Goal: Check status: Check status

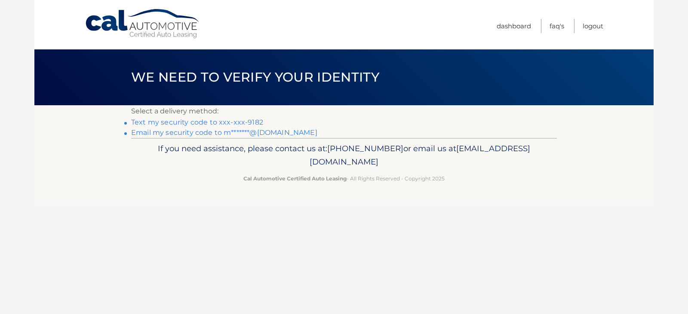
click at [235, 122] on link "Text my security code to xxx-xxx-9182" at bounding box center [197, 122] width 132 height 8
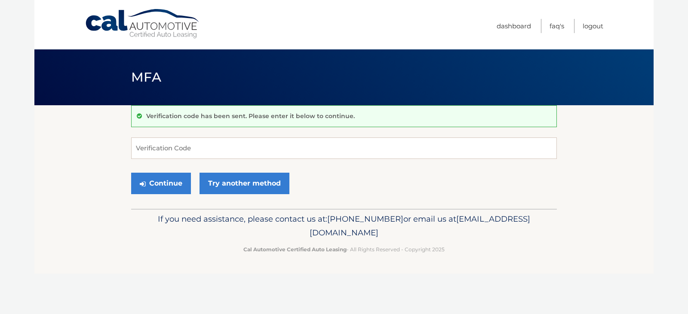
click at [307, 171] on form "Verification Code Continue Try another method" at bounding box center [344, 168] width 426 height 61
click at [308, 156] on input "Verification Code" at bounding box center [344, 149] width 426 height 22
type input "375108"
click at [170, 179] on button "Continue" at bounding box center [161, 184] width 60 height 22
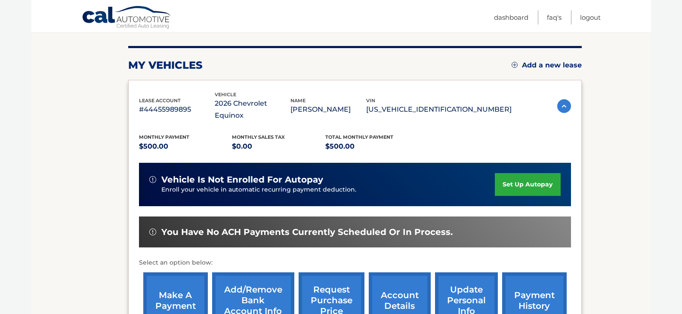
scroll to position [115, 0]
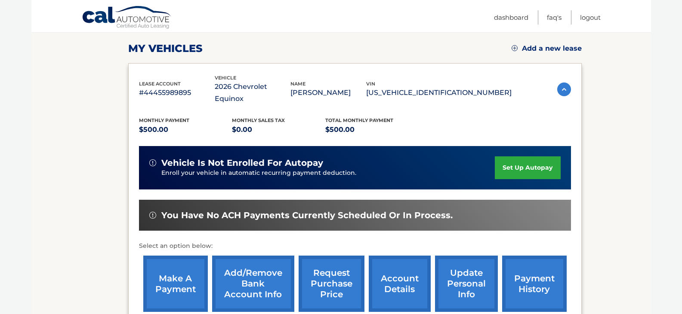
click at [525, 276] on link "payment history" at bounding box center [534, 284] width 65 height 56
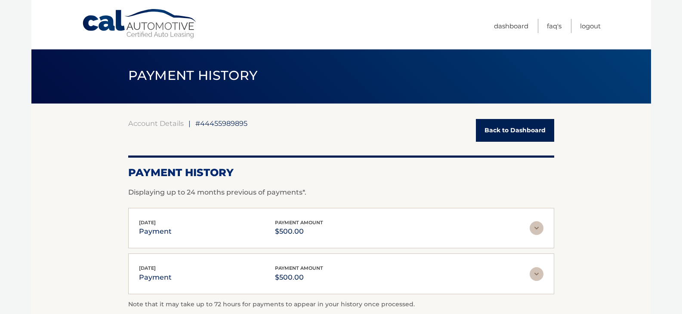
scroll to position [90, 0]
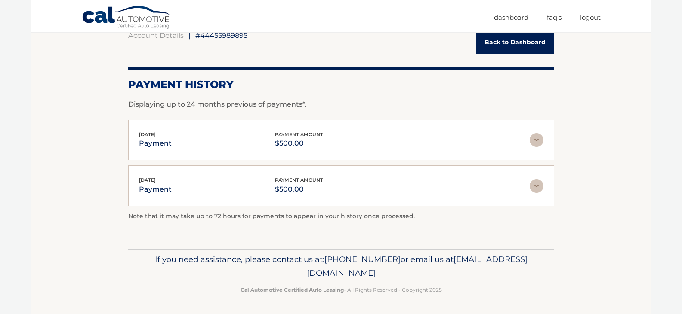
click at [538, 188] on img at bounding box center [536, 186] width 14 height 14
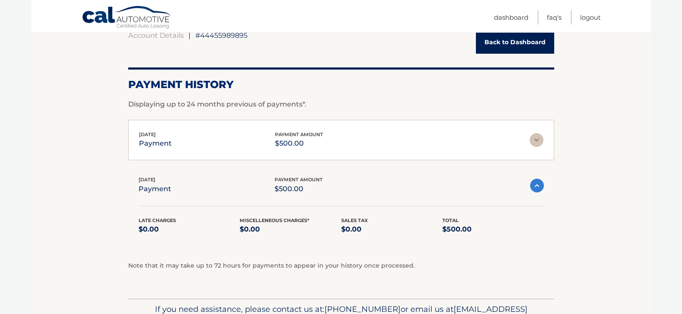
click at [538, 188] on img at bounding box center [537, 186] width 14 height 14
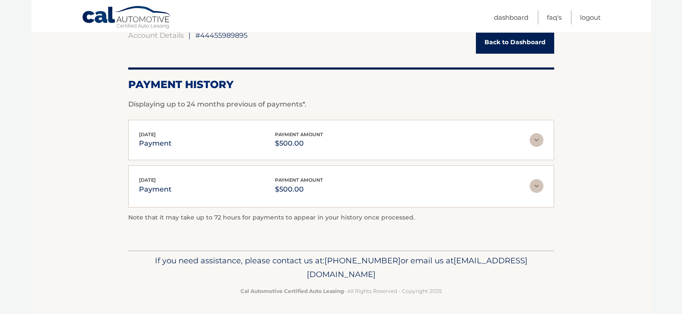
click at [538, 139] on img at bounding box center [536, 140] width 14 height 14
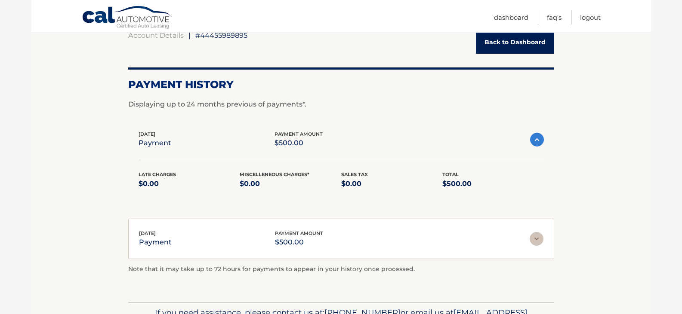
click at [538, 139] on img at bounding box center [537, 140] width 14 height 14
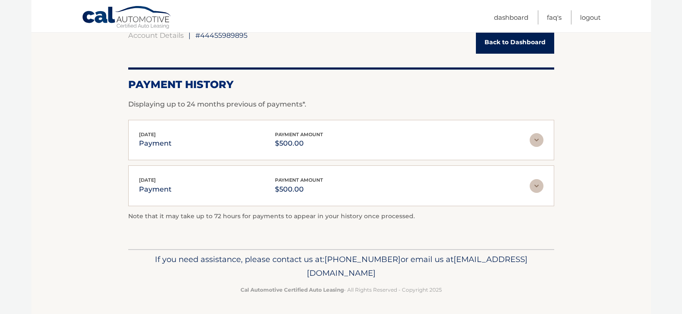
scroll to position [0, 0]
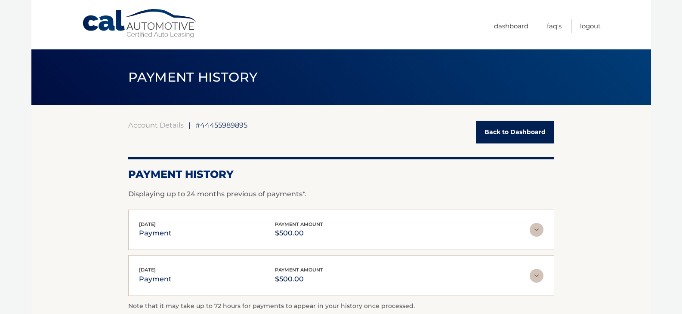
click at [525, 125] on link "Back to Dashboard" at bounding box center [515, 132] width 78 height 23
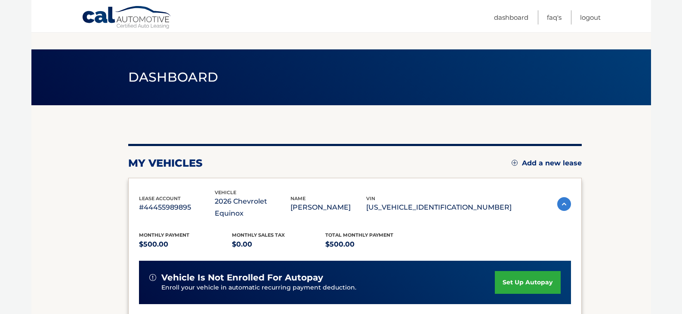
scroll to position [207, 0]
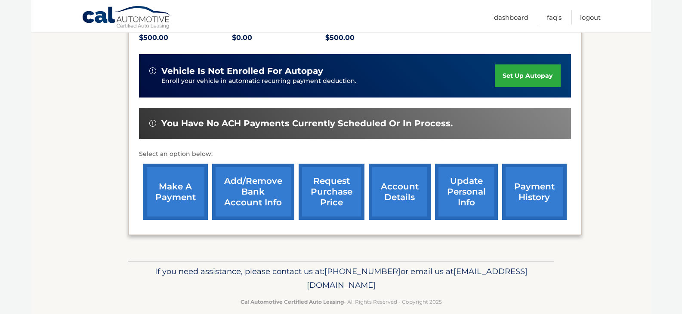
click at [402, 183] on link "account details" at bounding box center [400, 192] width 62 height 56
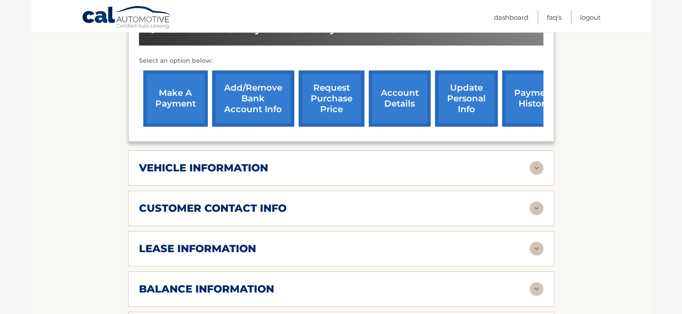
scroll to position [344, 0]
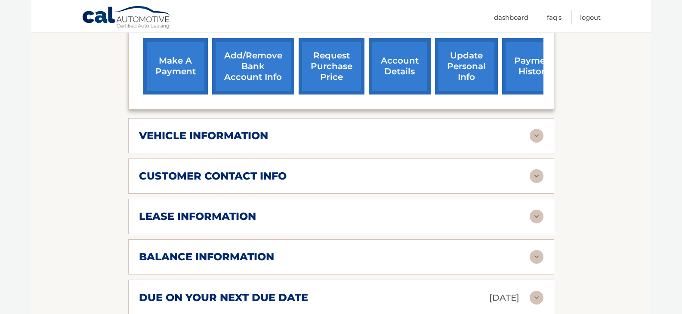
click at [214, 129] on h2 "vehicle information" at bounding box center [203, 135] width 129 height 13
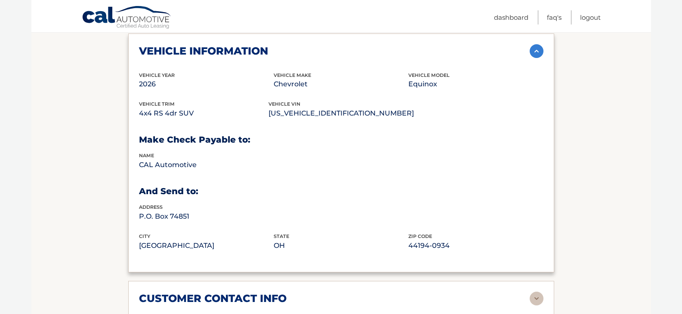
scroll to position [459, 0]
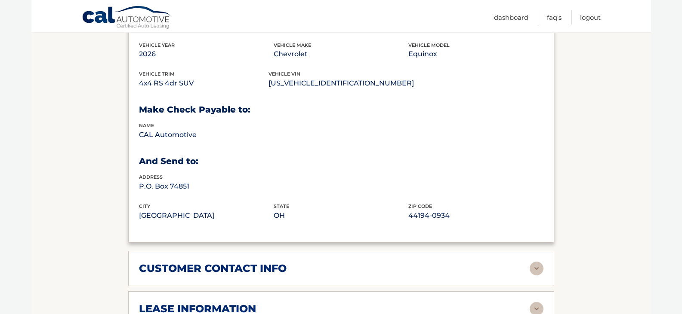
click at [222, 262] on h2 "customer contact info" at bounding box center [213, 268] width 148 height 13
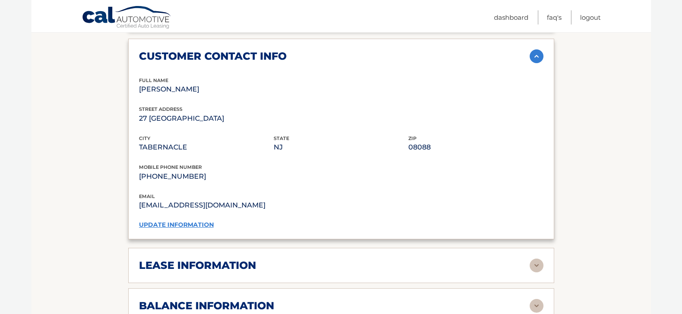
scroll to position [688, 0]
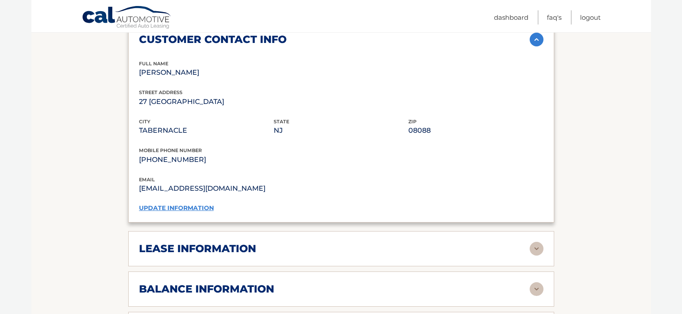
click at [226, 243] on h2 "lease information" at bounding box center [197, 249] width 117 height 13
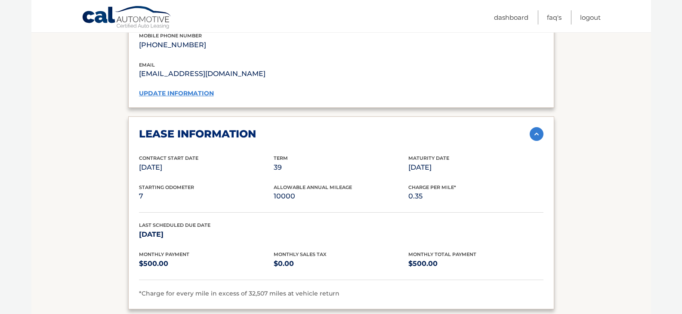
scroll to position [917, 0]
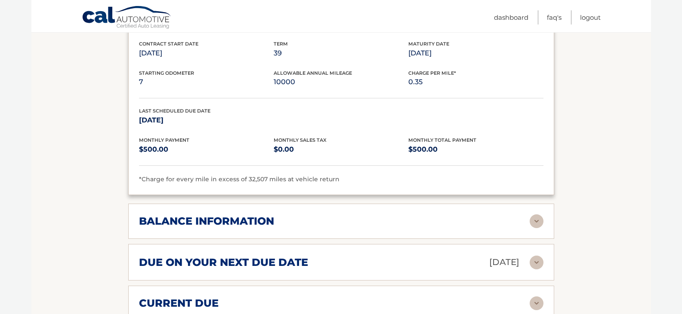
click at [538, 215] on img at bounding box center [536, 222] width 14 height 14
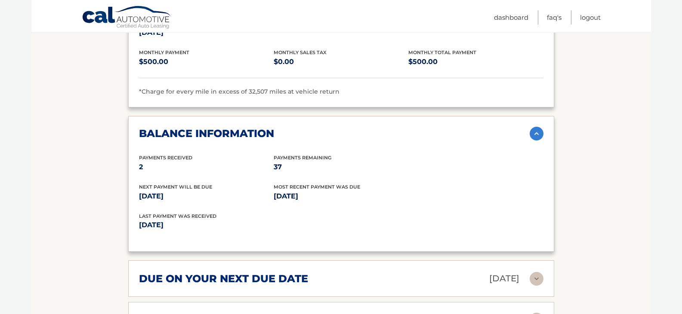
scroll to position [1032, 0]
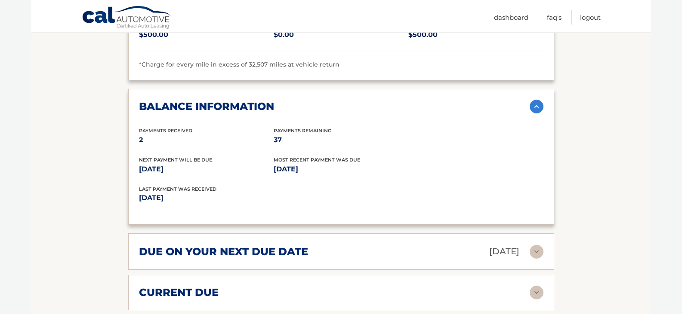
click at [329, 250] on div "due on your next due date [DATE] Late Charges $0.00 Miscellaneous Charges $0.00…" at bounding box center [341, 252] width 426 height 37
click at [357, 248] on div "due on your next due date [DATE] Late Charges $0.00 Miscellaneous Charges $0.00…" at bounding box center [341, 252] width 426 height 37
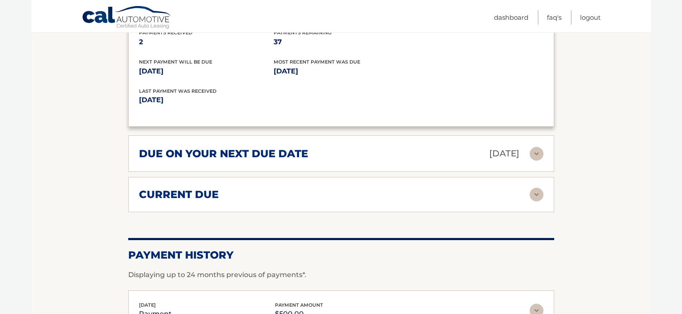
scroll to position [1147, 0]
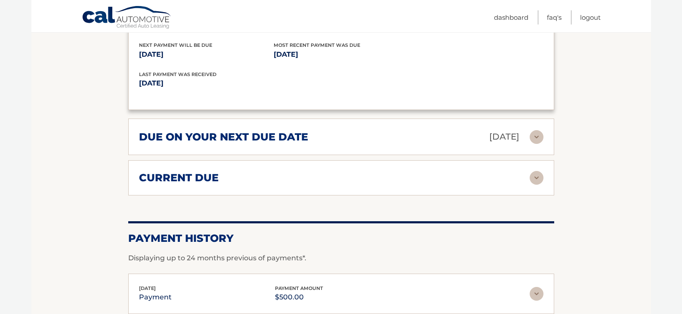
click at [531, 171] on img at bounding box center [536, 178] width 14 height 14
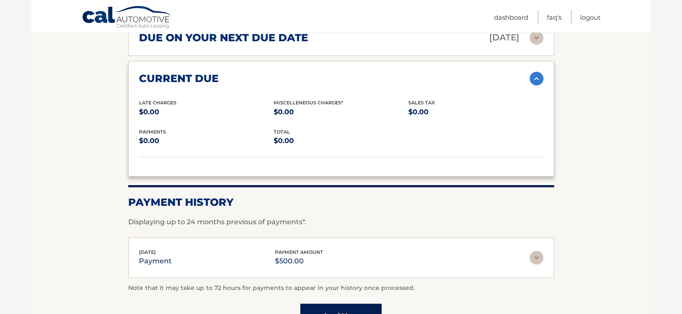
scroll to position [1330, 0]
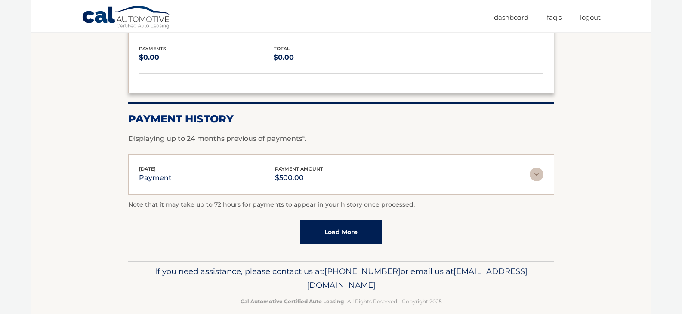
click at [365, 228] on link "Load More" at bounding box center [340, 232] width 81 height 23
